Goal: Task Accomplishment & Management: Manage account settings

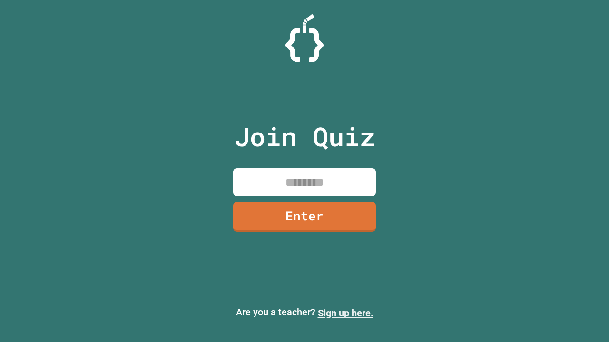
click at [345, 313] on link "Sign up here." at bounding box center [346, 313] width 56 height 11
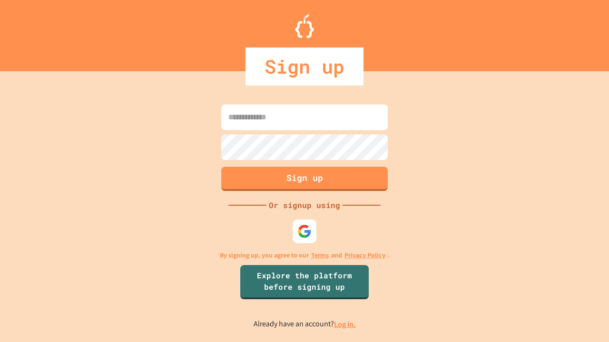
click at [345, 324] on link "Log in." at bounding box center [345, 325] width 22 height 10
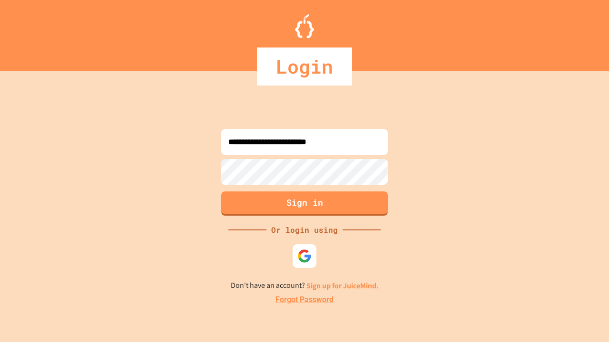
type input "**********"
